Goal: Transaction & Acquisition: Purchase product/service

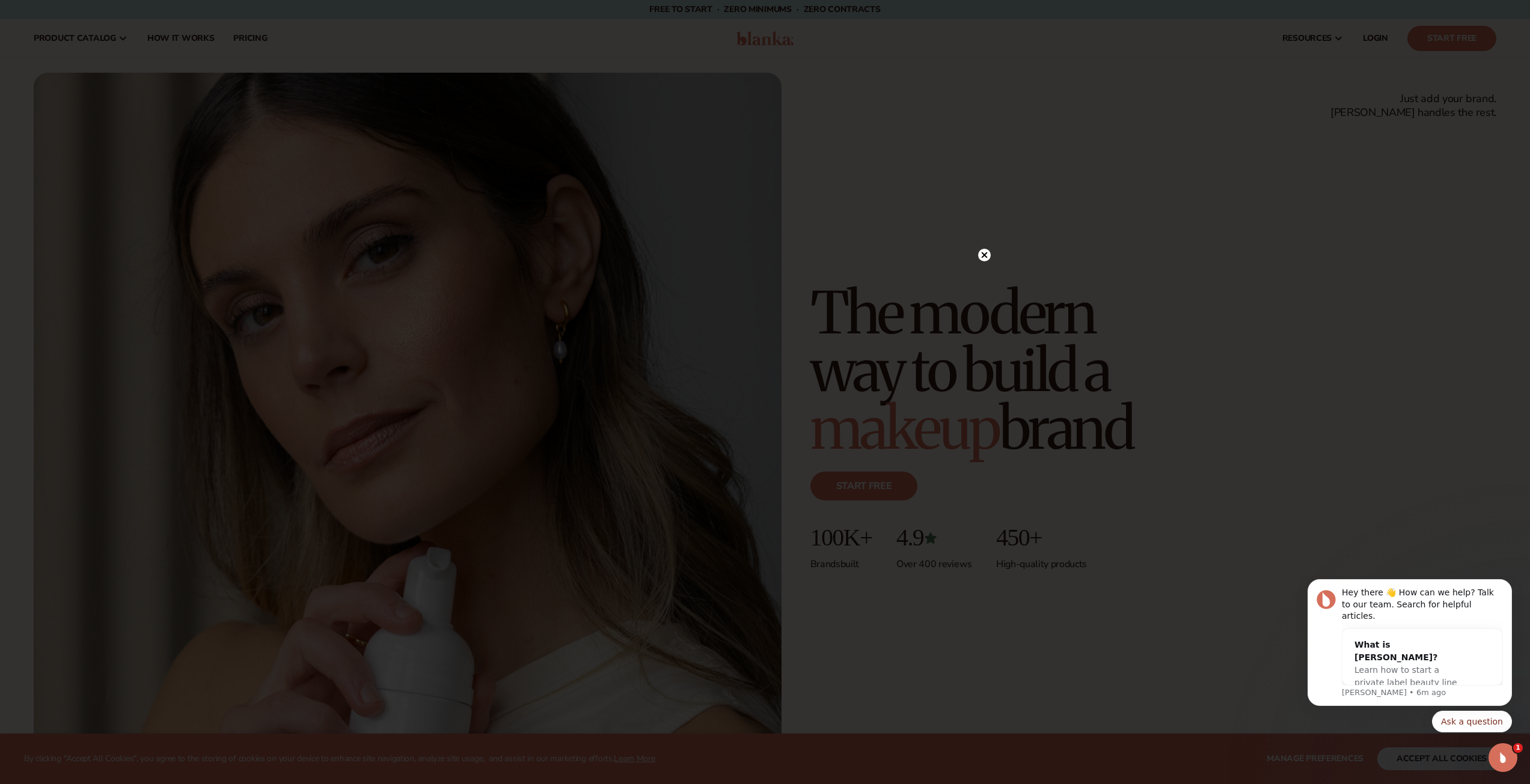
click at [983, 250] on circle at bounding box center [985, 256] width 13 height 13
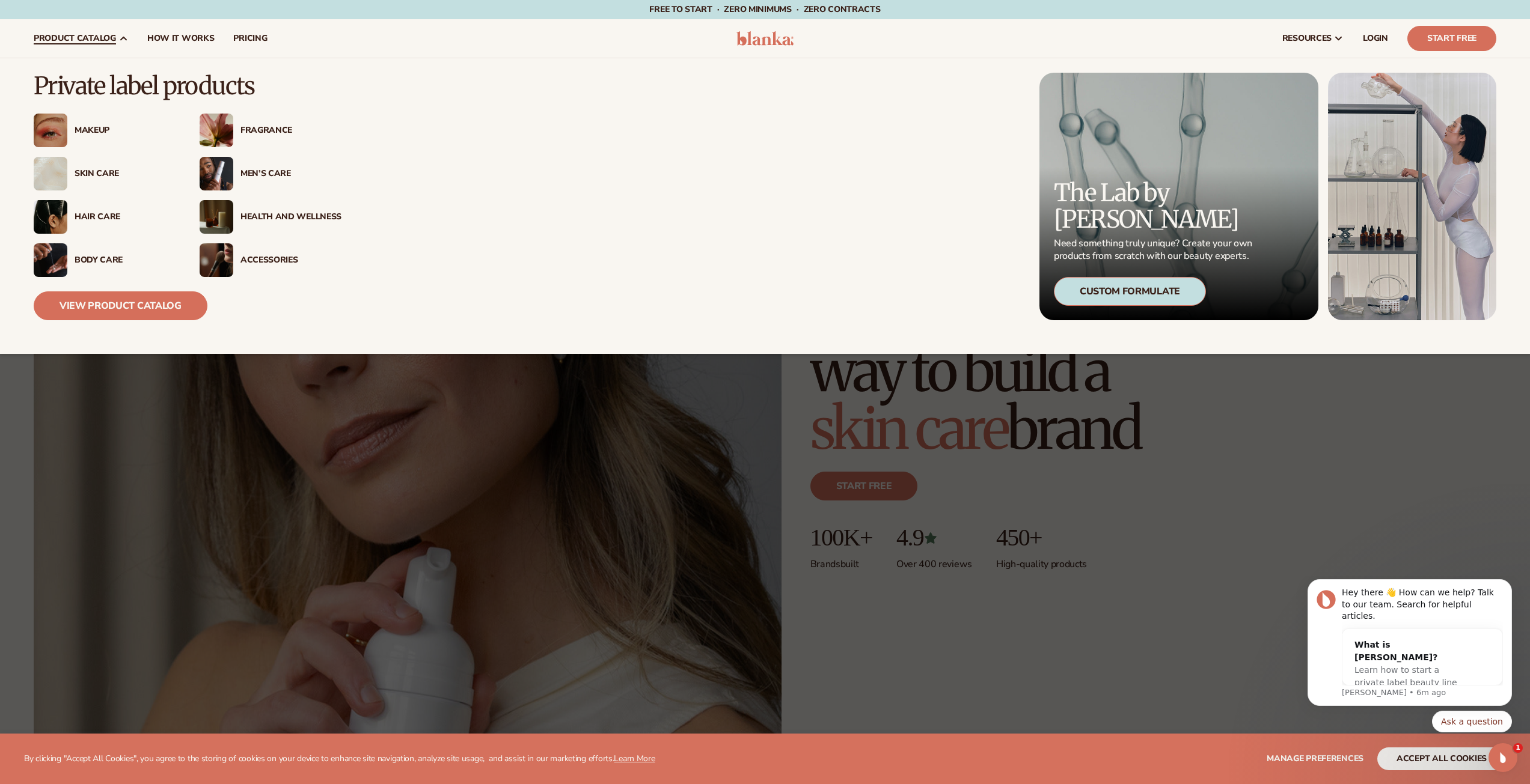
click at [77, 133] on div "Makeup" at bounding box center [125, 131] width 101 height 10
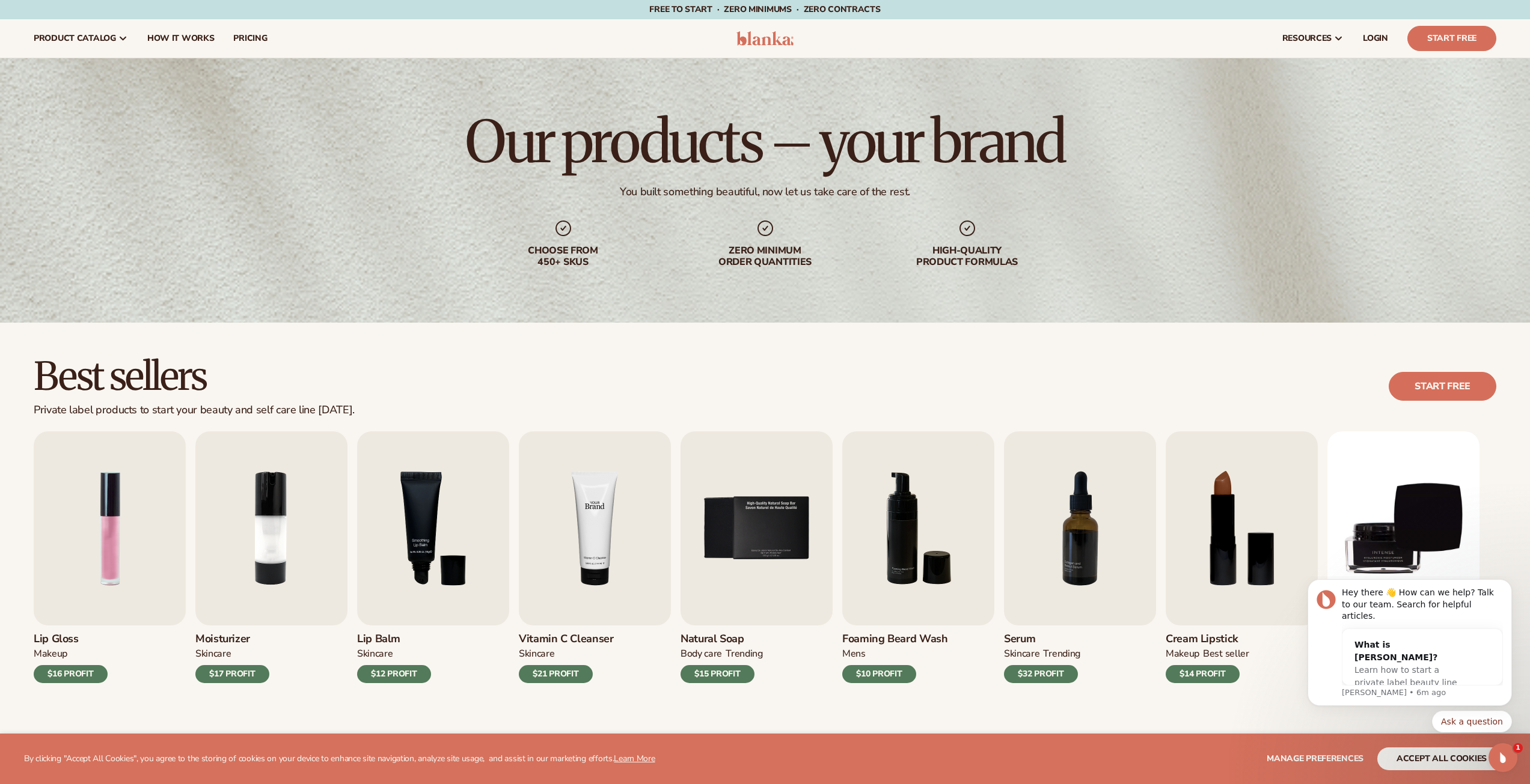
click at [571, 549] on img "4 / 9" at bounding box center [595, 528] width 152 height 194
click at [594, 566] on img "4 / 9" at bounding box center [595, 528] width 152 height 194
click at [749, 507] on img "5 / 9" at bounding box center [756, 528] width 152 height 194
click at [721, 672] on div "$15 PROFIT" at bounding box center [717, 674] width 74 height 18
